Goal: Transaction & Acquisition: Purchase product/service

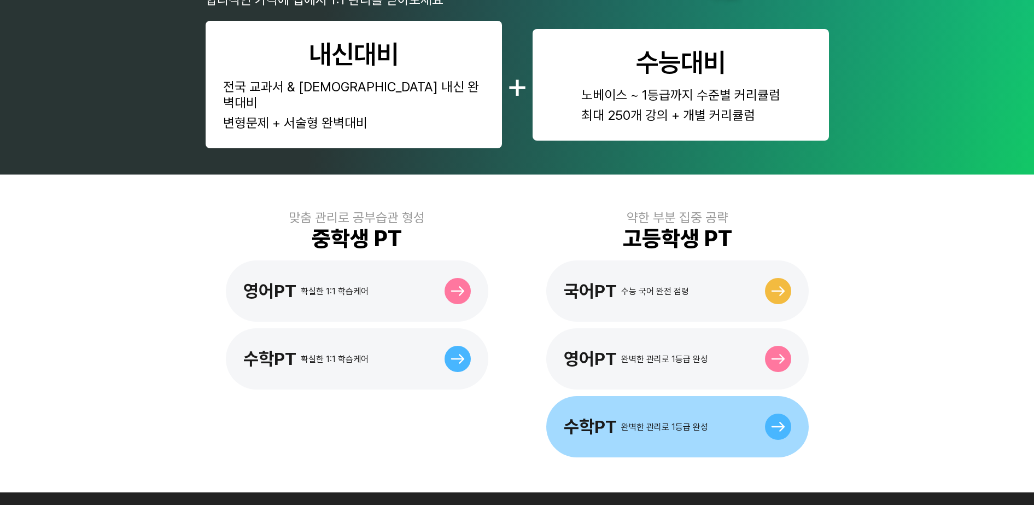
scroll to position [137, 0]
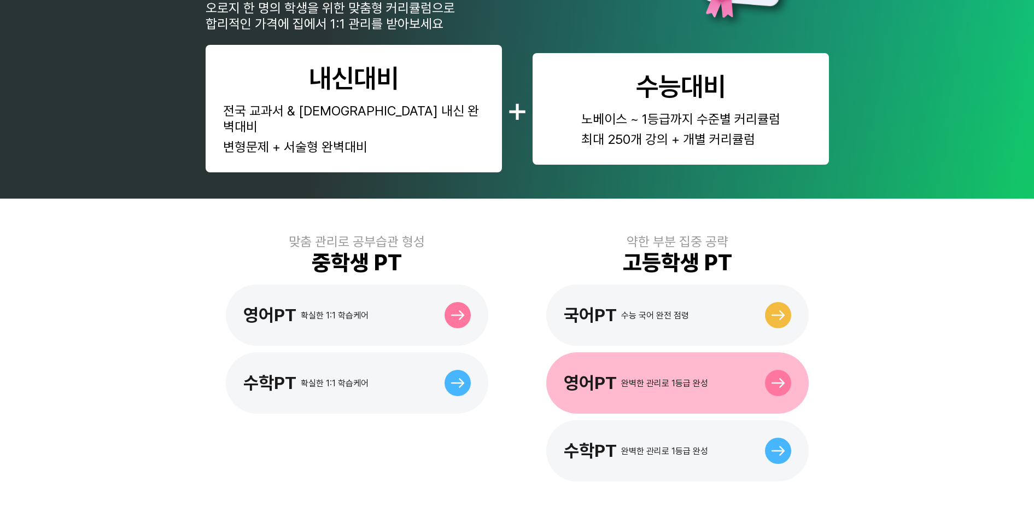
click at [686, 378] on div "영어PT 완벽한 관리로 1등급 완성" at bounding box center [677, 382] width 262 height 61
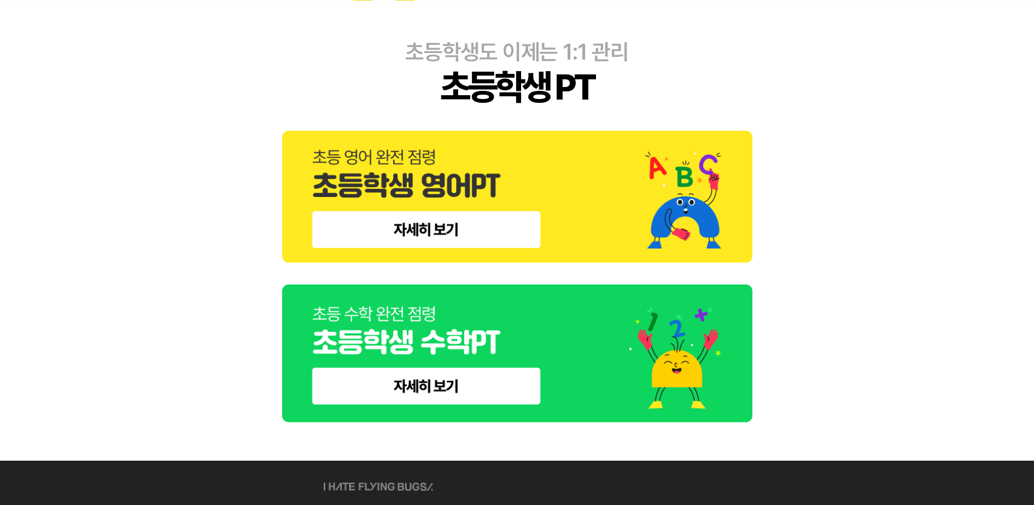
scroll to position [342, 0]
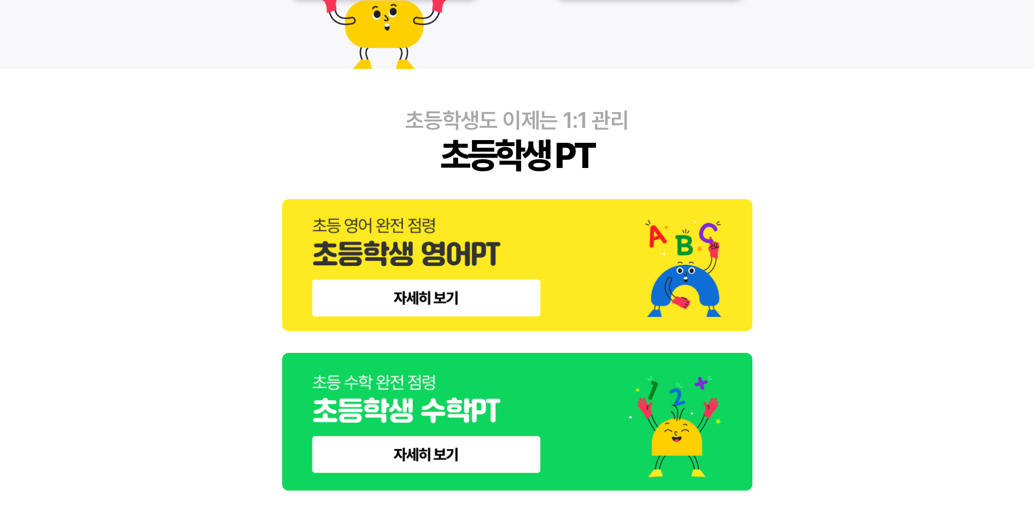
click at [471, 435] on img at bounding box center [517, 422] width 470 height 138
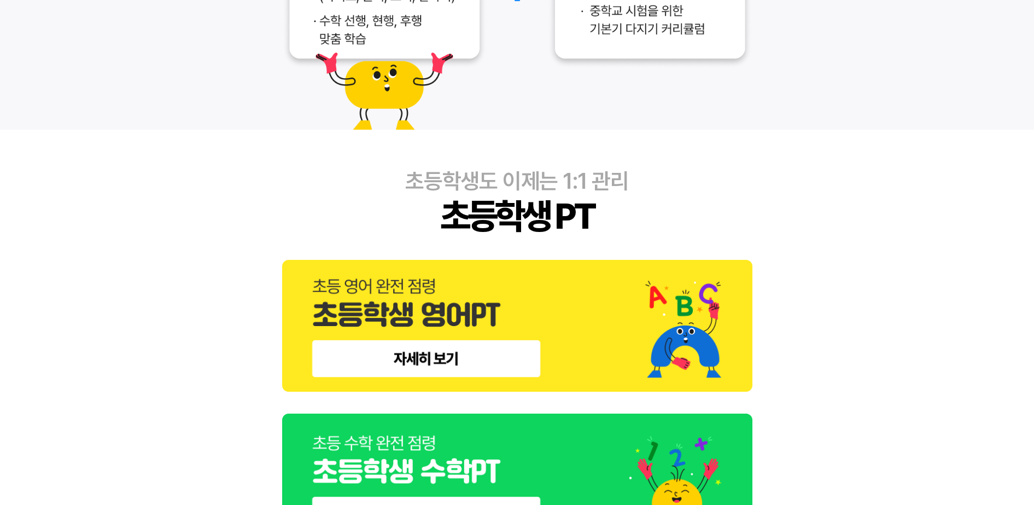
scroll to position [684, 0]
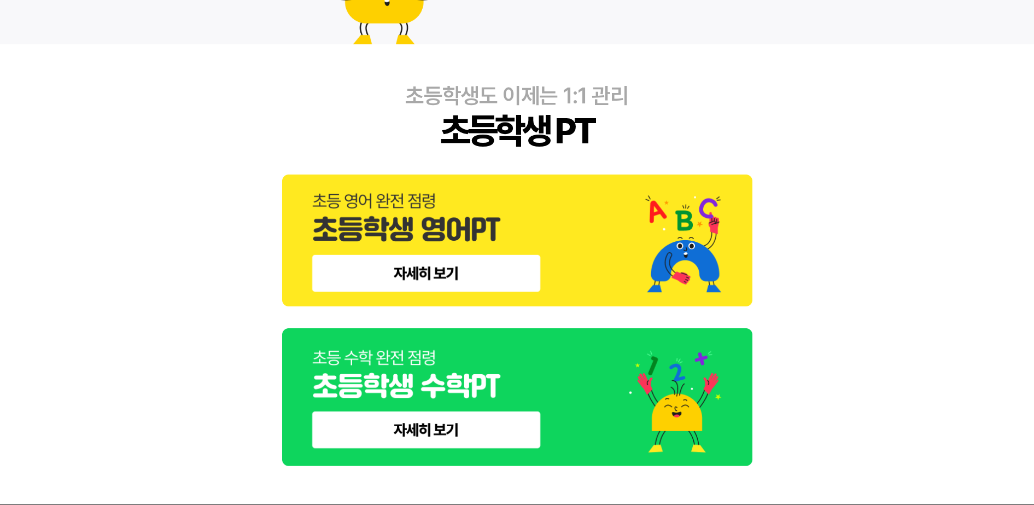
click at [497, 433] on img at bounding box center [517, 397] width 470 height 138
